Goal: Find specific page/section: Find specific page/section

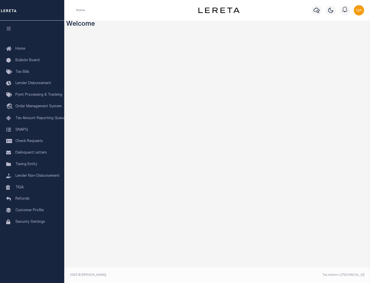
click at [32, 187] on link "TIQA" at bounding box center [32, 188] width 64 height 12
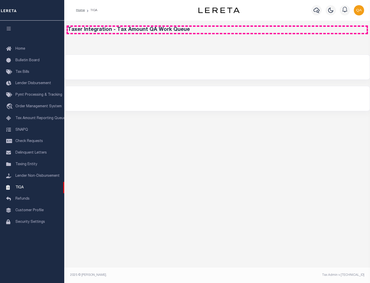
select select "200"
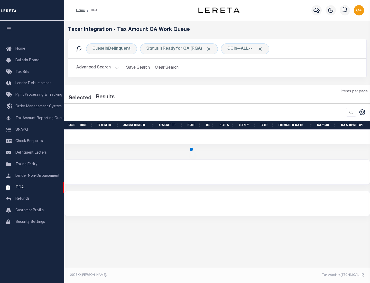
select select "200"
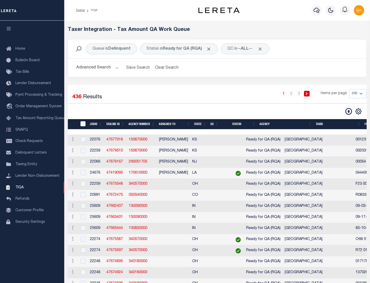
click at [211, 49] on span "Click to Remove" at bounding box center [208, 48] width 5 height 5
